Goal: Task Accomplishment & Management: Complete application form

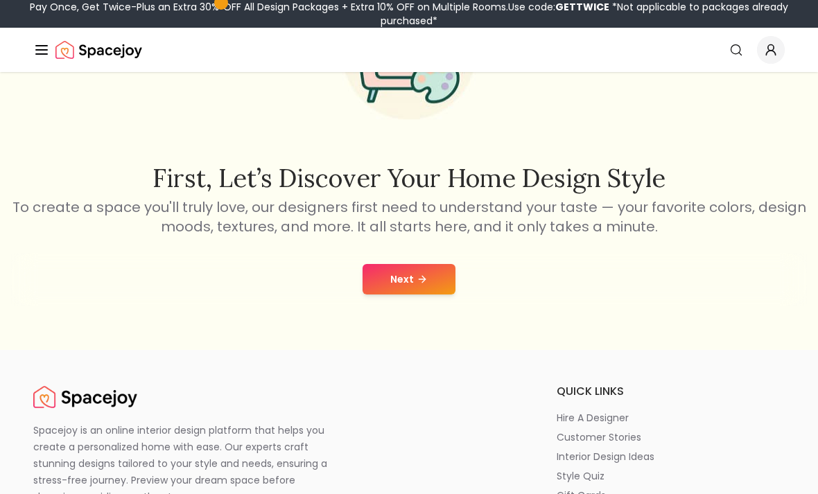
scroll to position [152, 0]
click at [422, 282] on icon at bounding box center [422, 279] width 11 height 11
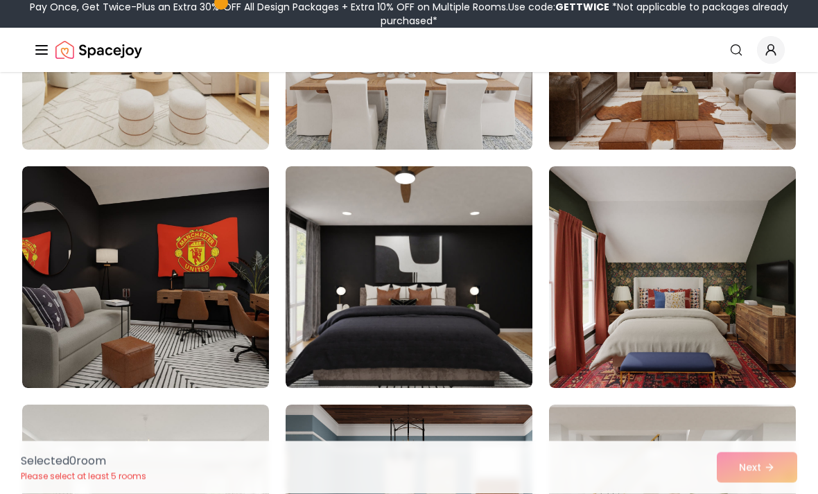
scroll to position [1455, 0]
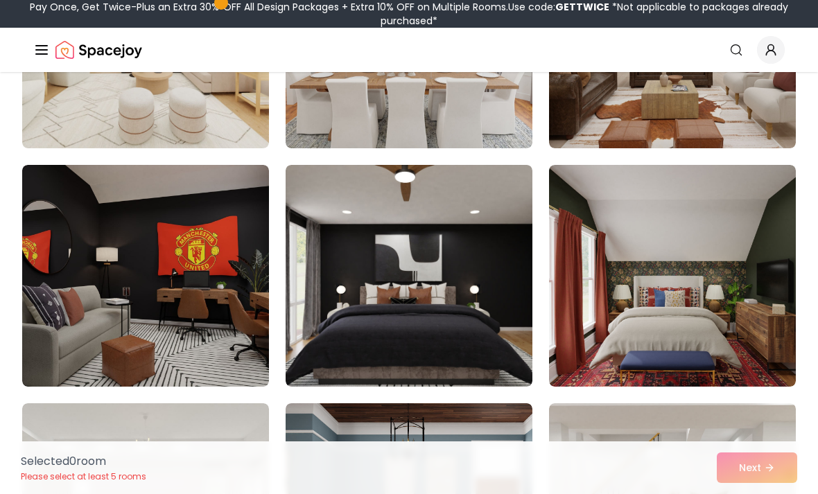
click at [708, 237] on img at bounding box center [672, 276] width 247 height 222
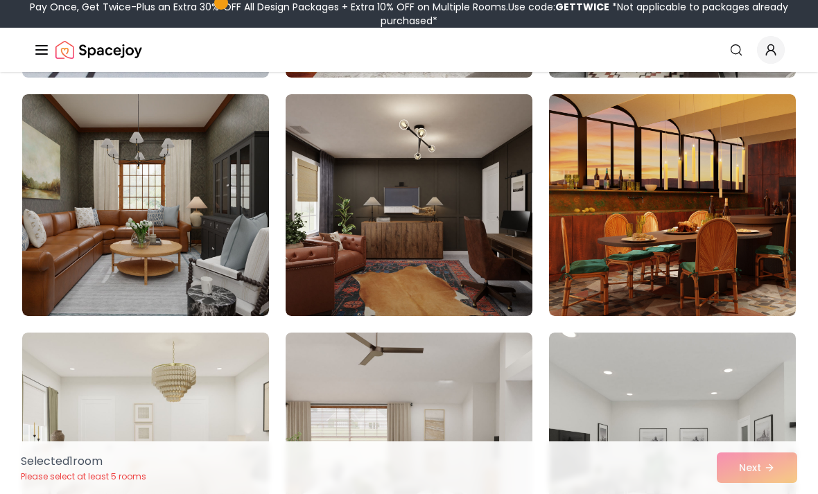
click at [231, 192] on img at bounding box center [145, 205] width 247 height 222
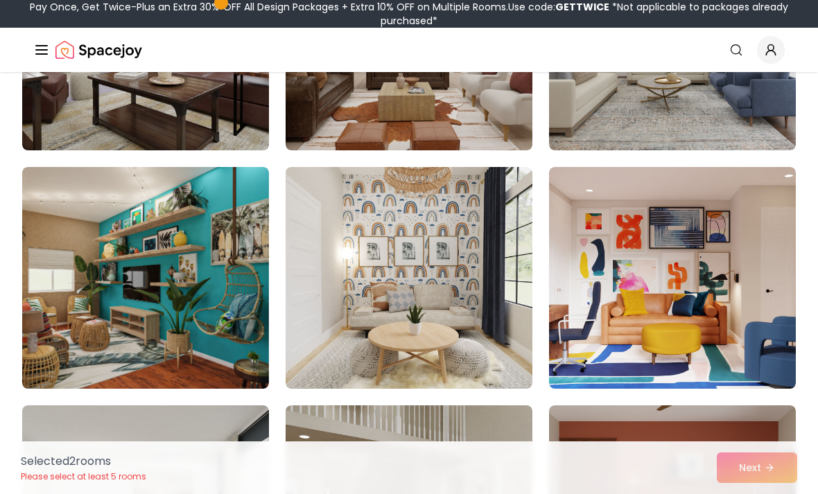
scroll to position [6236, 0]
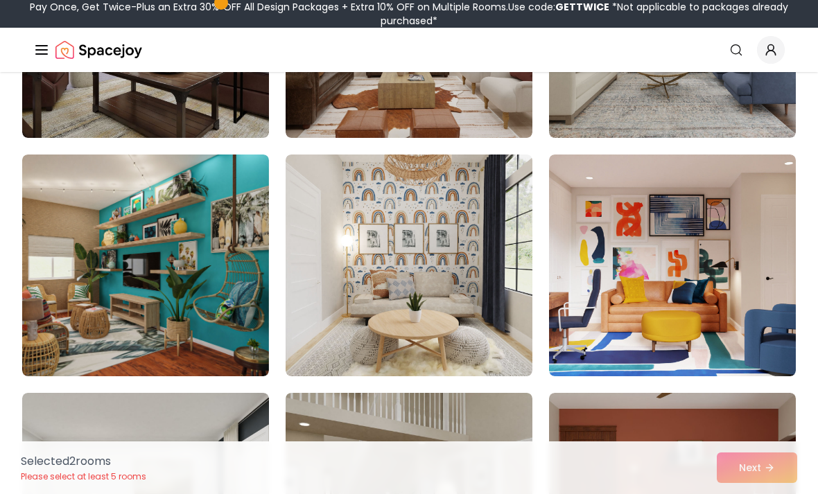
click at [234, 245] on img at bounding box center [145, 266] width 247 height 222
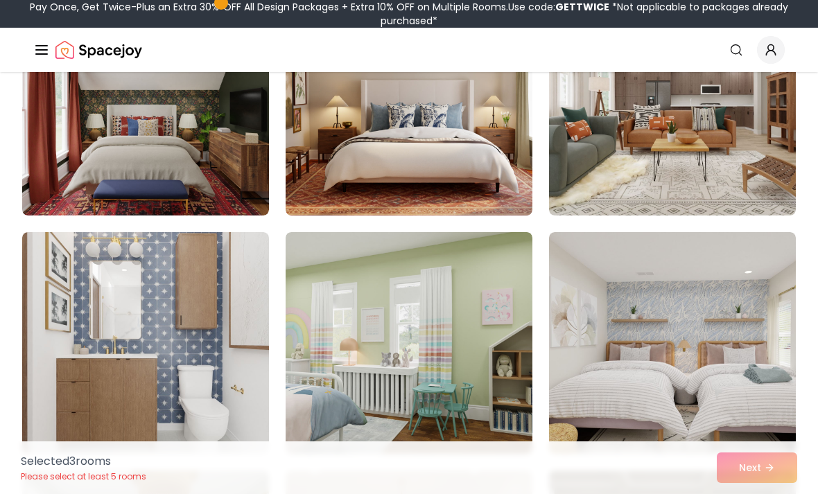
scroll to position [6874, 0]
click at [238, 304] on img at bounding box center [145, 344] width 247 height 222
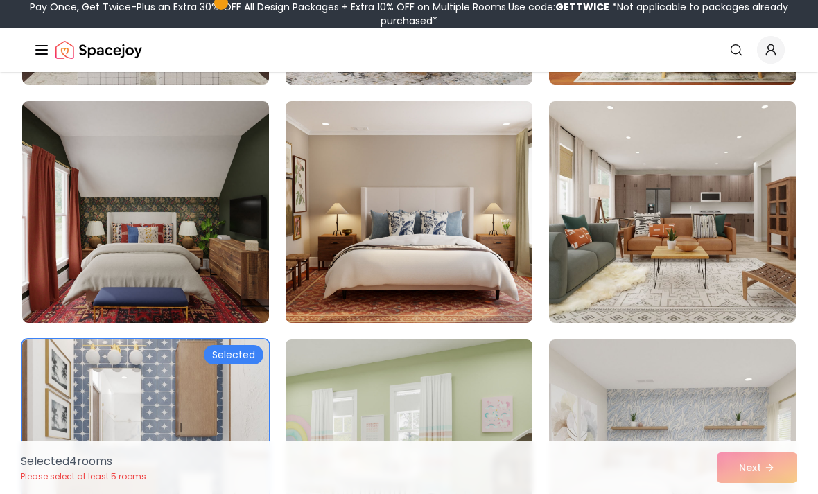
scroll to position [6766, 0]
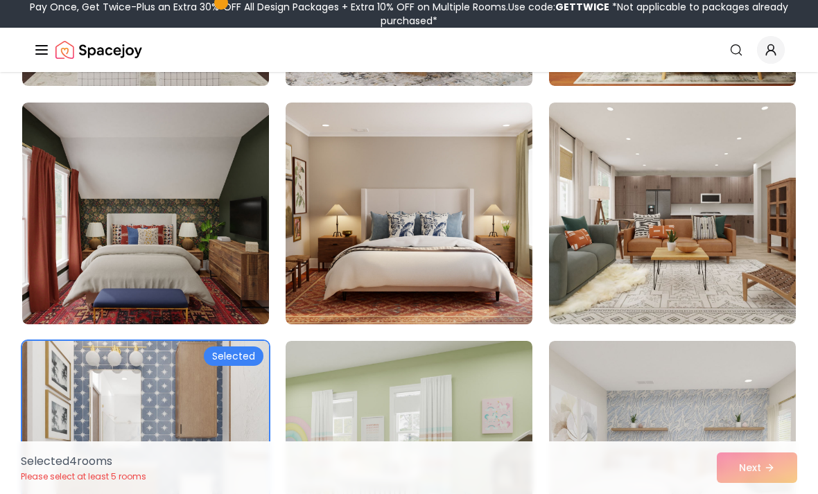
click at [174, 180] on img at bounding box center [145, 214] width 247 height 222
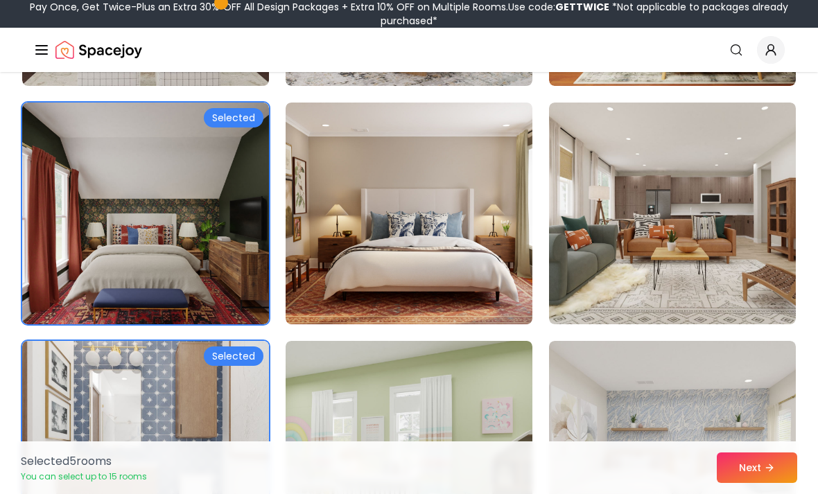
click at [776, 483] on button "Next" at bounding box center [757, 468] width 80 height 31
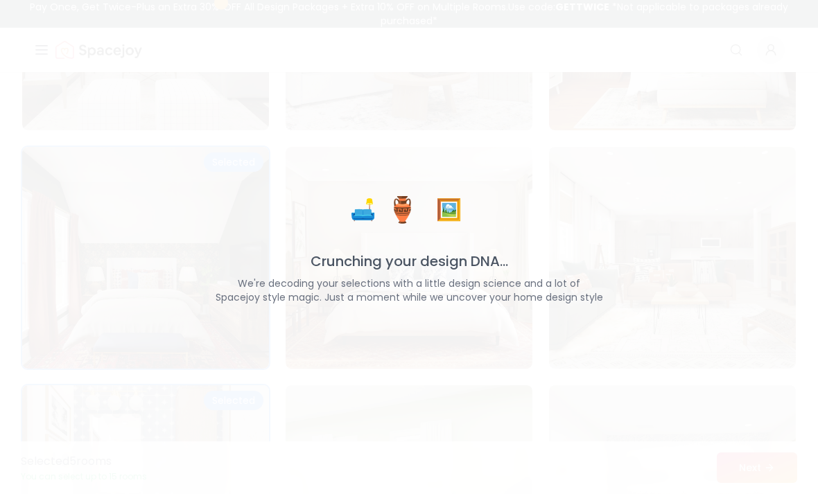
click at [778, 494] on div "🛋️ 🏺 🖼️ Crunching your design DNA... We're decoding your selections with a litt…" at bounding box center [409, 247] width 818 height 494
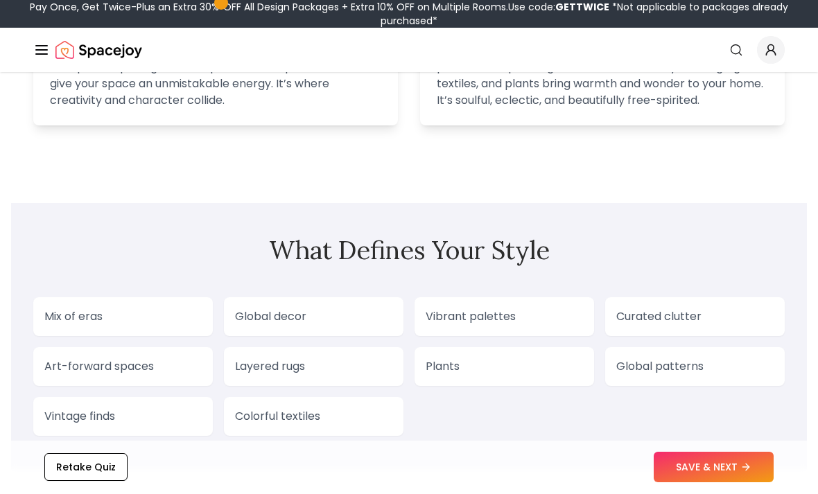
scroll to position [1078, 0]
click at [741, 483] on button "SAVE & NEXT" at bounding box center [714, 468] width 120 height 31
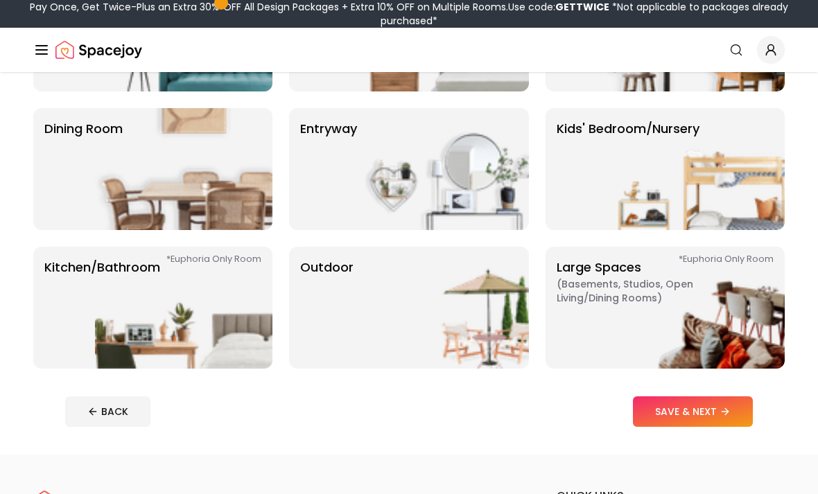
scroll to position [222, 0]
click at [223, 322] on img at bounding box center [184, 308] width 178 height 122
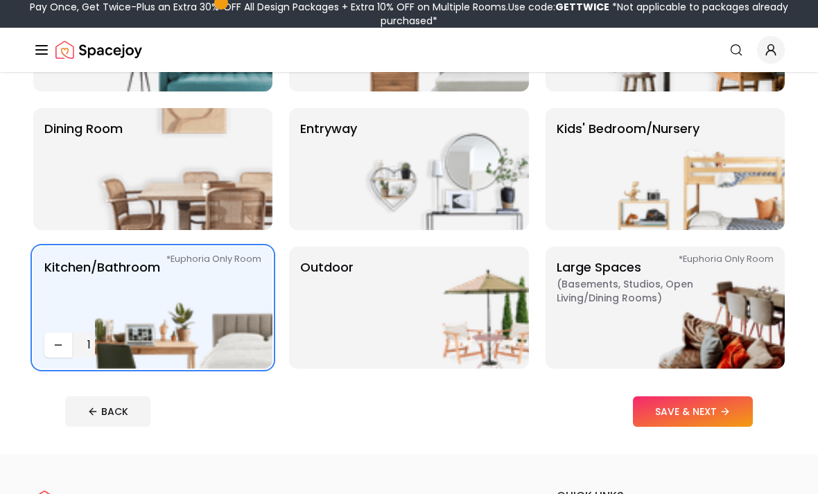
click at [731, 415] on icon at bounding box center [725, 411] width 11 height 11
